Goal: Task Accomplishment & Management: Use online tool/utility

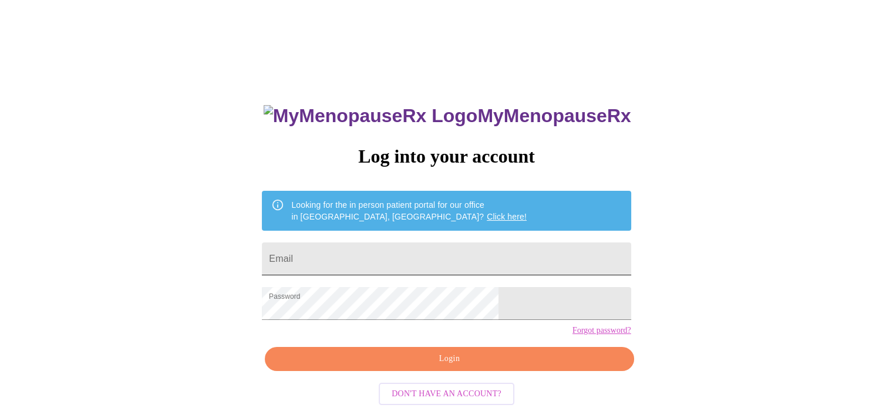
click at [418, 255] on input "Email" at bounding box center [446, 258] width 369 height 33
type input "[EMAIL_ADDRESS][DOMAIN_NAME]"
click at [429, 366] on span "Login" at bounding box center [449, 359] width 342 height 15
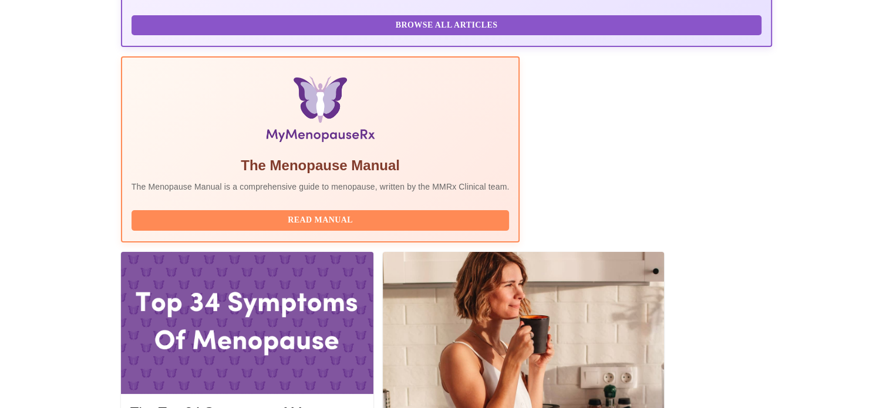
scroll to position [411, 0]
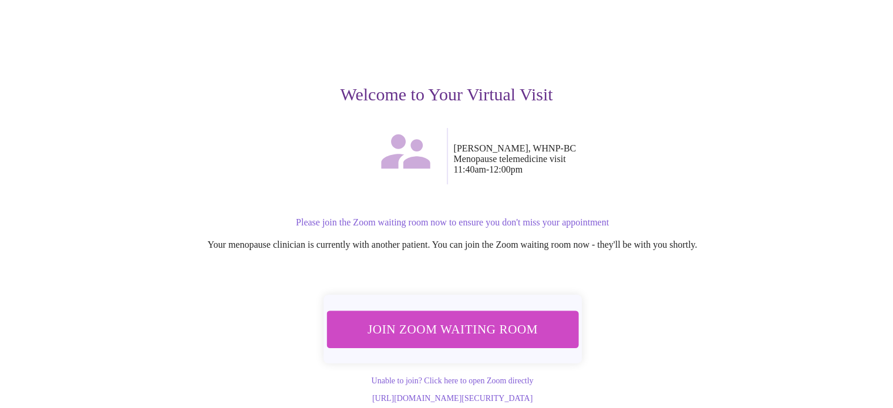
scroll to position [82, 0]
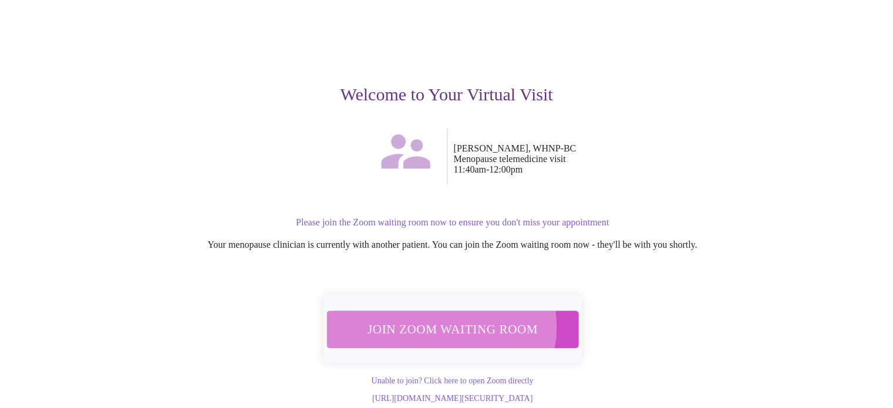
click at [437, 318] on span "Join Zoom Waiting Room" at bounding box center [452, 329] width 221 height 22
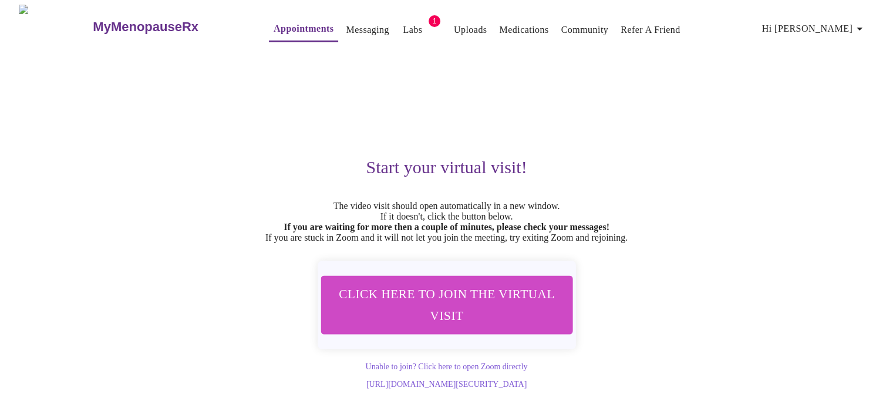
scroll to position [0, 0]
click at [822, 21] on span "Hi [PERSON_NAME]" at bounding box center [814, 29] width 104 height 16
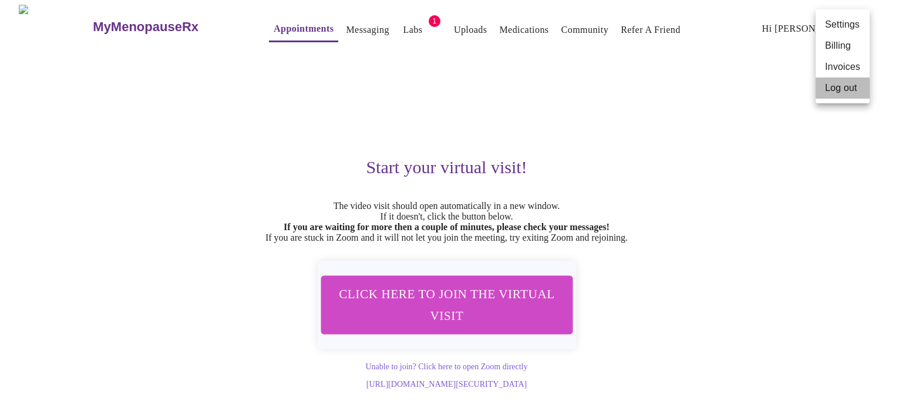
click at [823, 91] on li "Log out" at bounding box center [842, 87] width 54 height 21
